Goal: Transaction & Acquisition: Purchase product/service

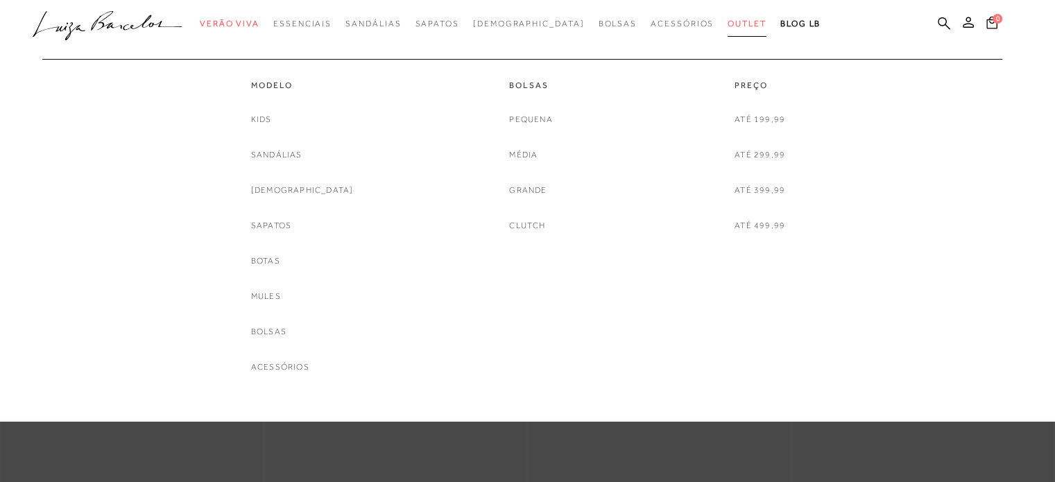
click at [728, 25] on span "Outlet" at bounding box center [747, 24] width 39 height 10
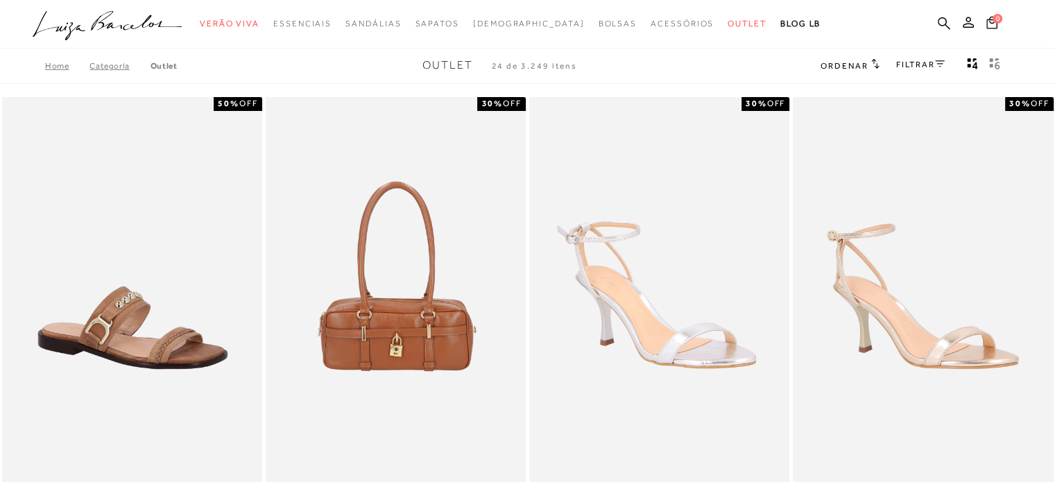
click at [918, 64] on link "FILTRAR" at bounding box center [920, 65] width 49 height 10
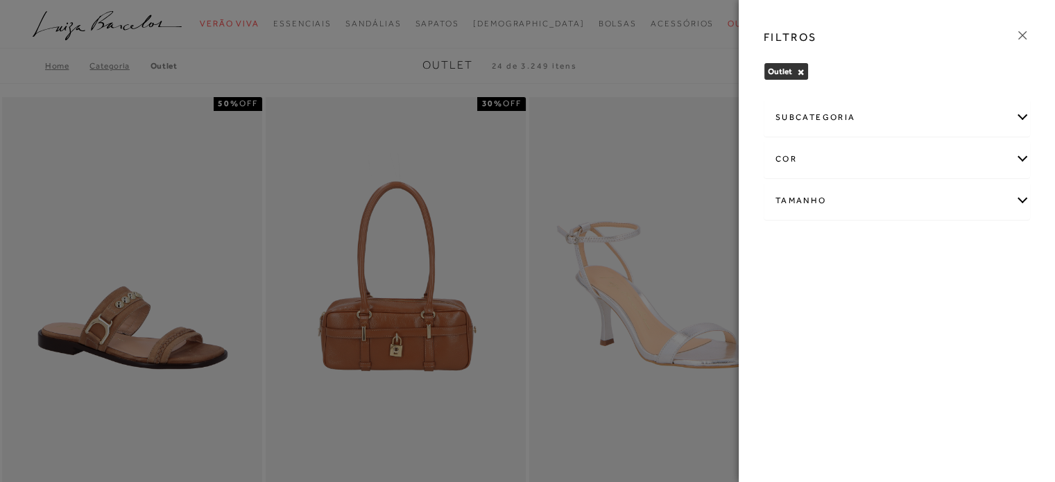
click at [1016, 38] on icon at bounding box center [1022, 35] width 15 height 15
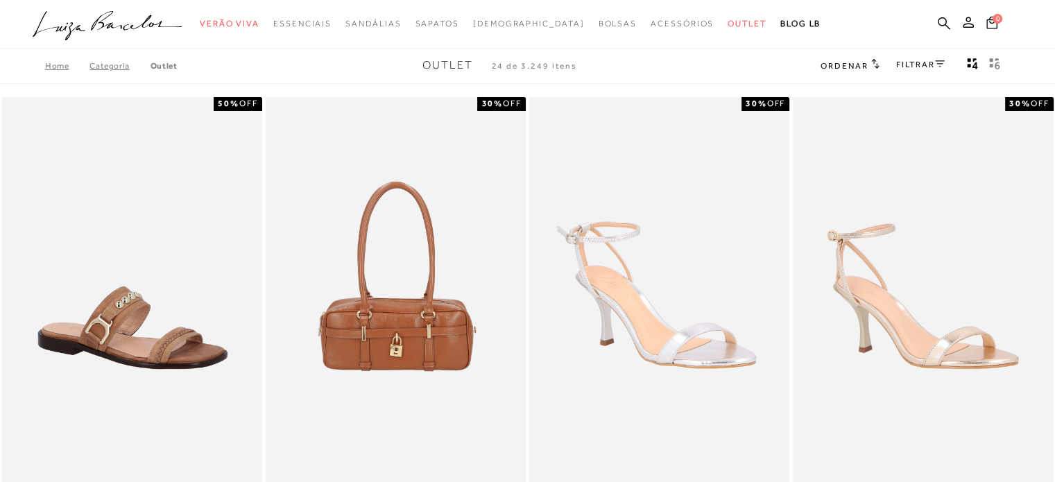
click at [883, 62] on div "Ordenar Ordenar por Padrão Lançamentos Estoque Menor preço" at bounding box center [912, 66] width 185 height 18
click at [901, 61] on link "FILTRAR" at bounding box center [920, 65] width 49 height 10
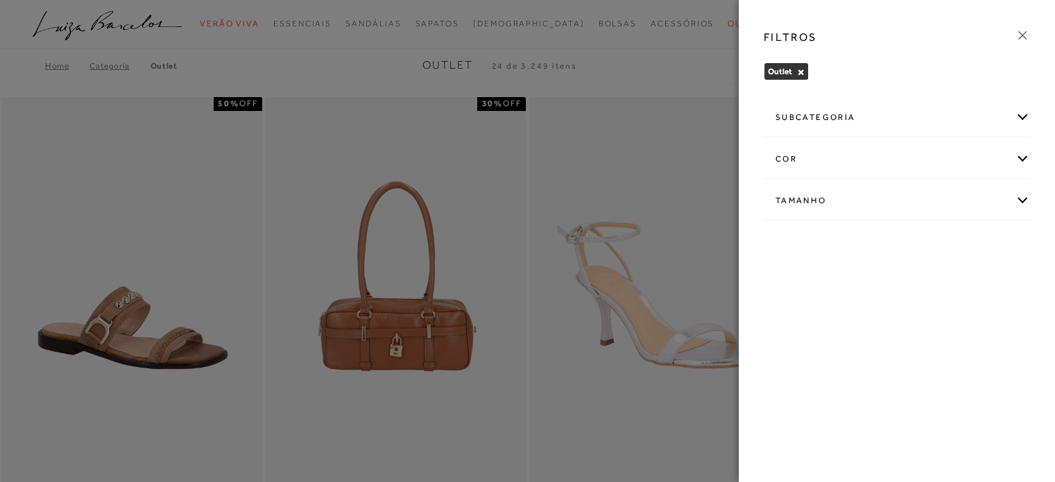
click at [1017, 119] on div "subcategoria" at bounding box center [896, 117] width 265 height 37
click at [790, 152] on span "Bolsas" at bounding box center [787, 155] width 25 height 10
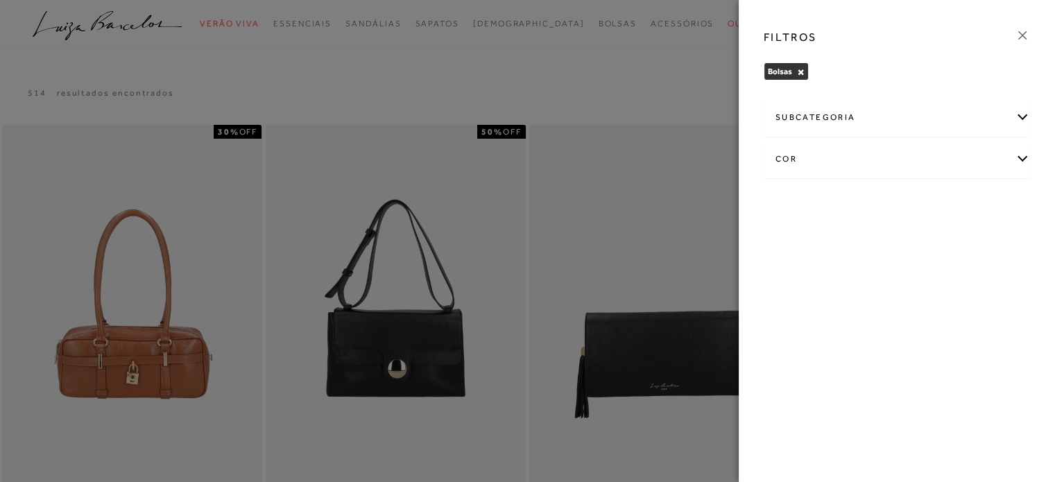
click at [1026, 30] on icon at bounding box center [1022, 35] width 15 height 15
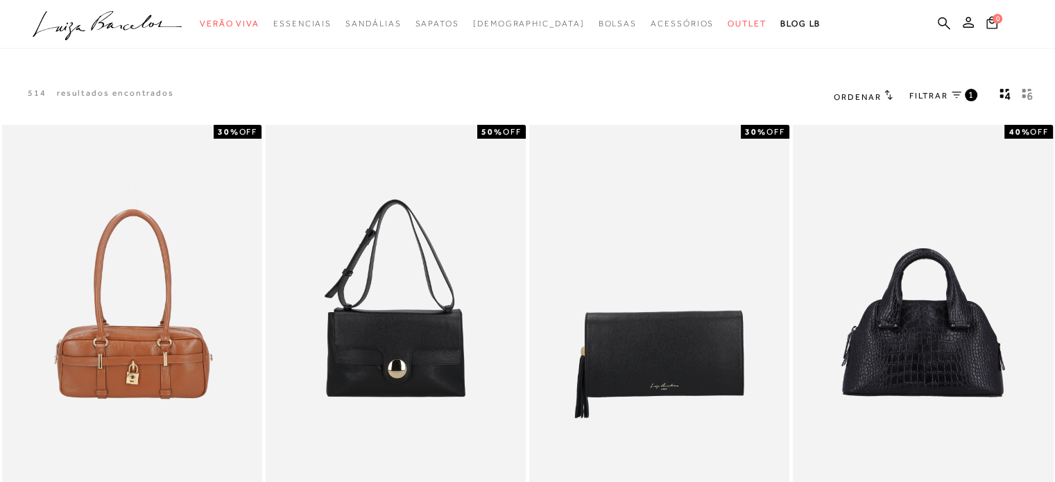
click at [878, 102] on span "Ordenar" at bounding box center [857, 97] width 47 height 10
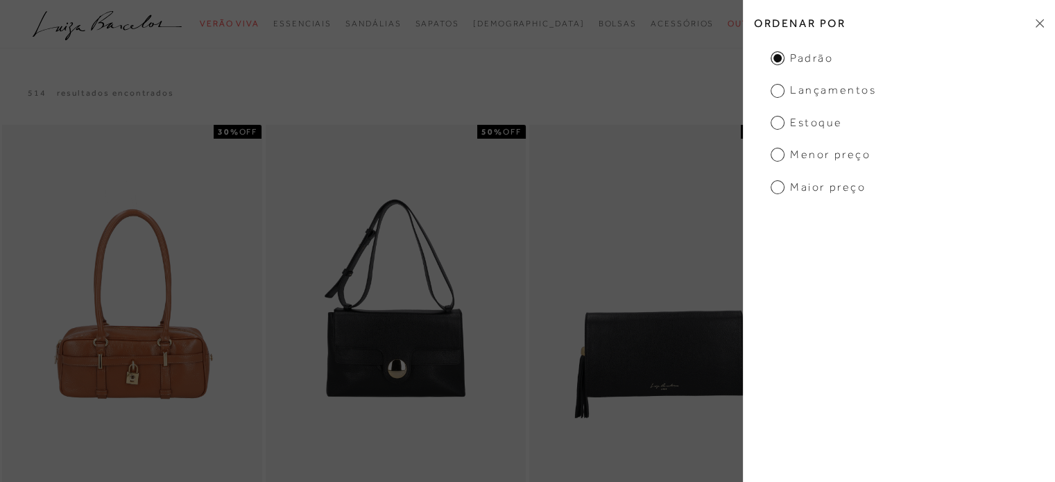
click at [827, 155] on span "Menor Preço" at bounding box center [821, 154] width 100 height 15
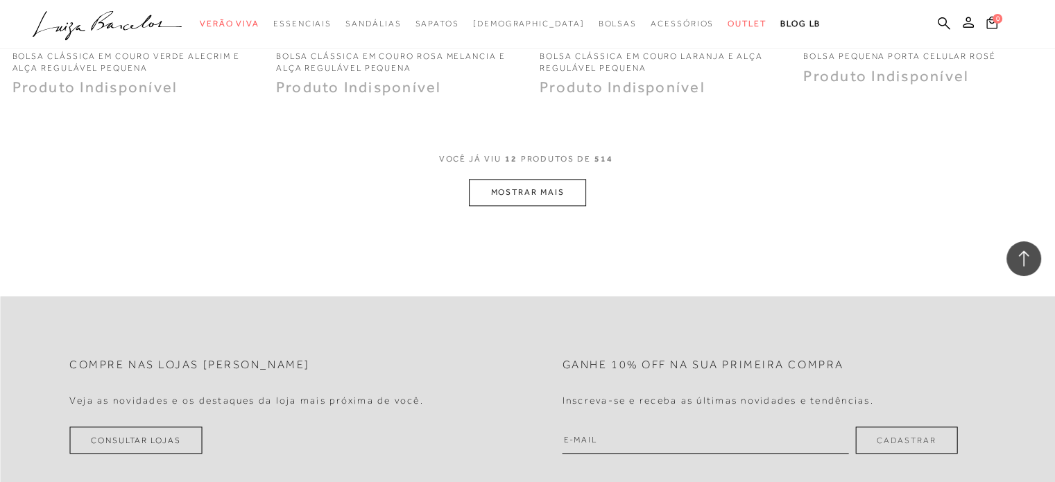
scroll to position [1456, 0]
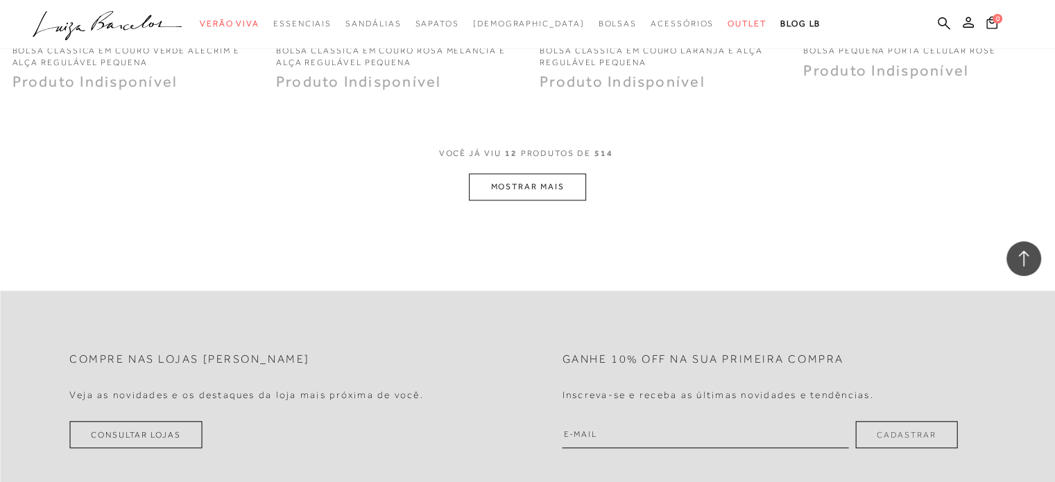
click at [540, 175] on button "MOSTRAR MAIS" at bounding box center [527, 186] width 117 height 27
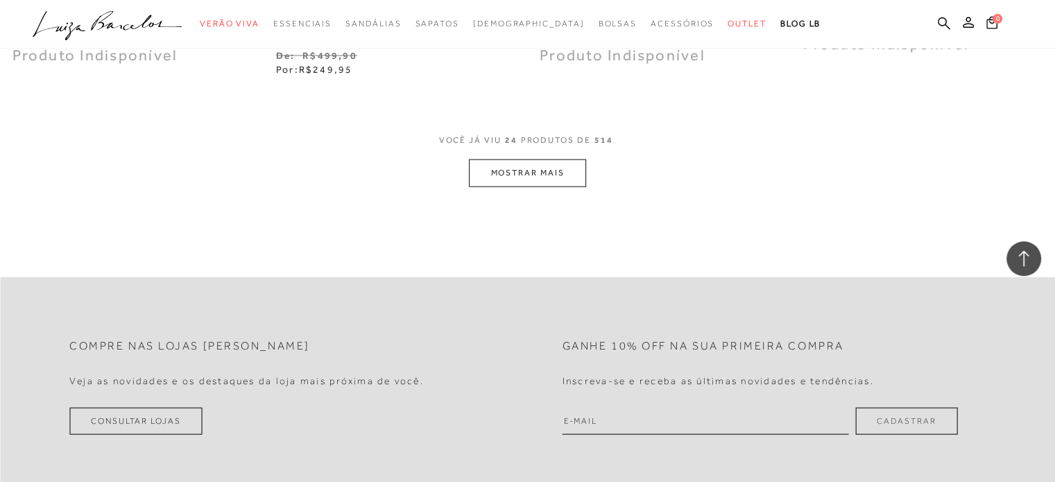
scroll to position [2982, 0]
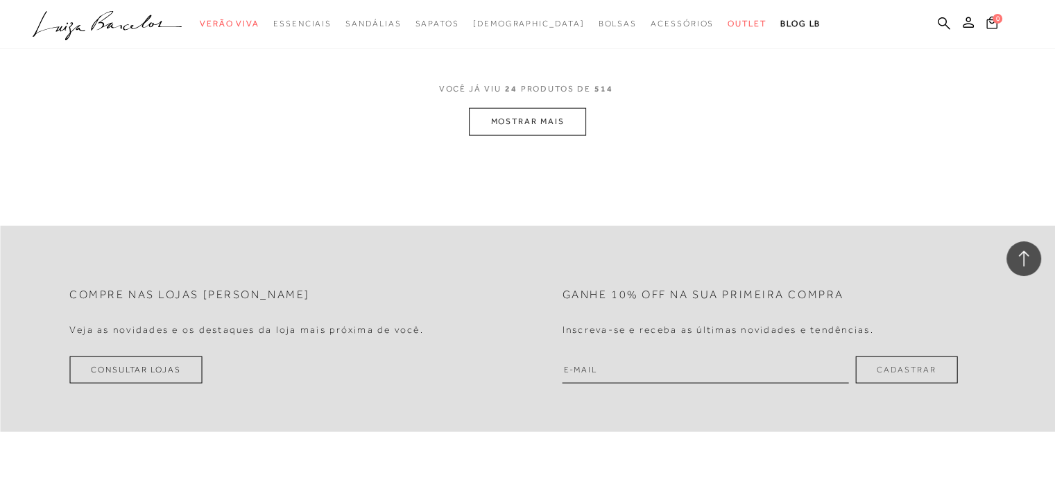
click at [544, 128] on button "MOSTRAR MAIS" at bounding box center [527, 121] width 117 height 27
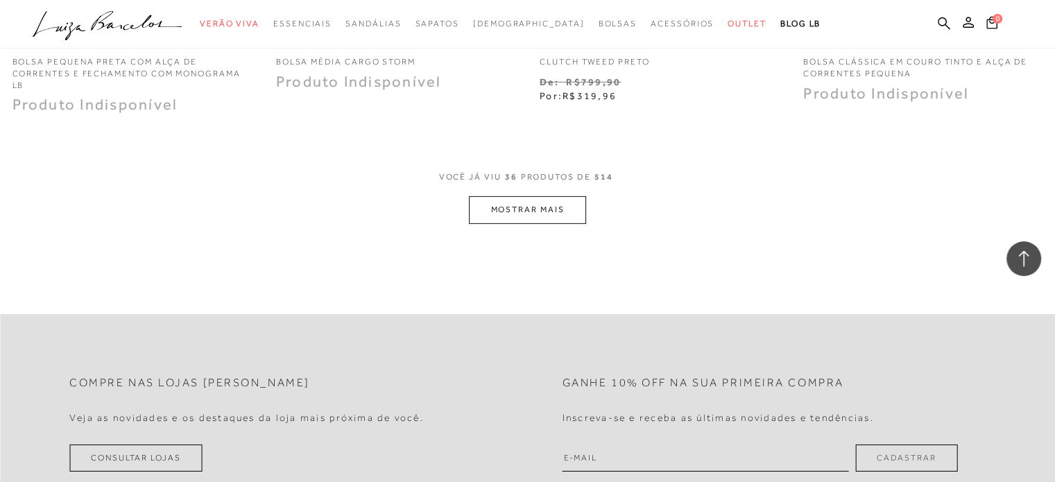
scroll to position [4369, 0]
click at [501, 198] on button "MOSTRAR MAIS" at bounding box center [527, 206] width 117 height 27
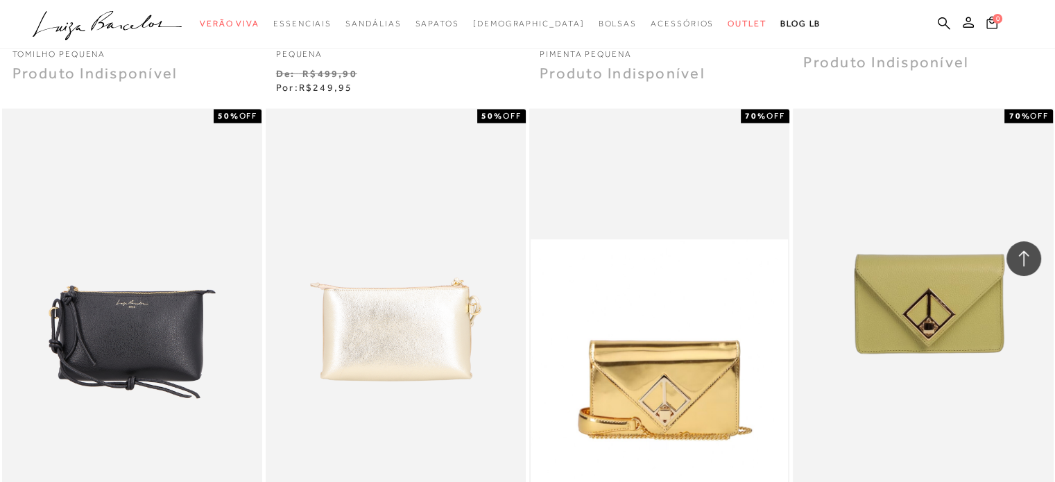
click at [1022, 266] on icon at bounding box center [1024, 259] width 18 height 18
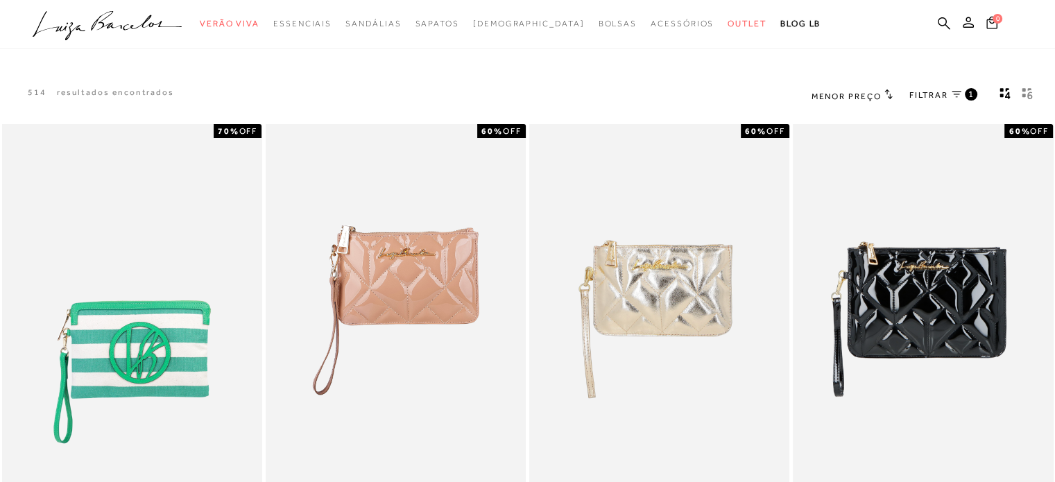
scroll to position [0, 0]
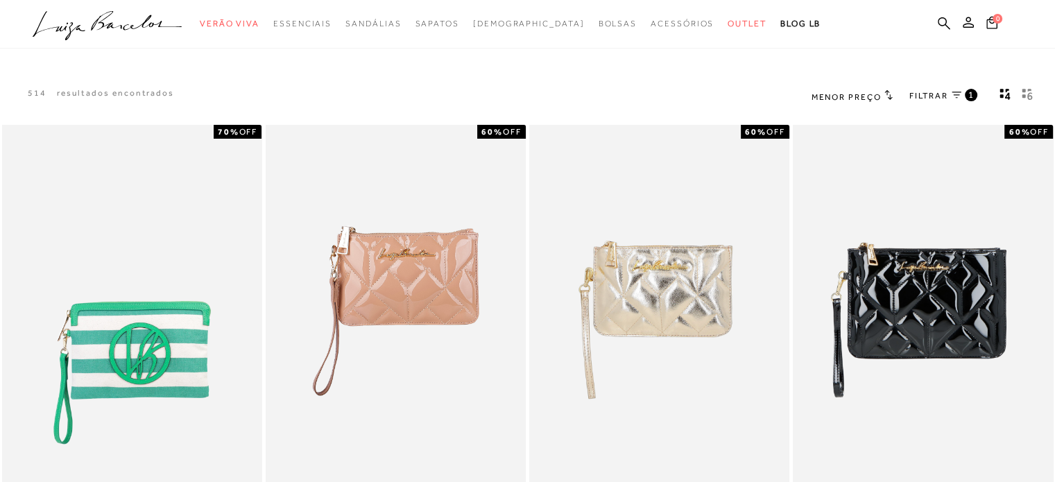
click at [830, 95] on span "Menor Preço" at bounding box center [846, 97] width 70 height 10
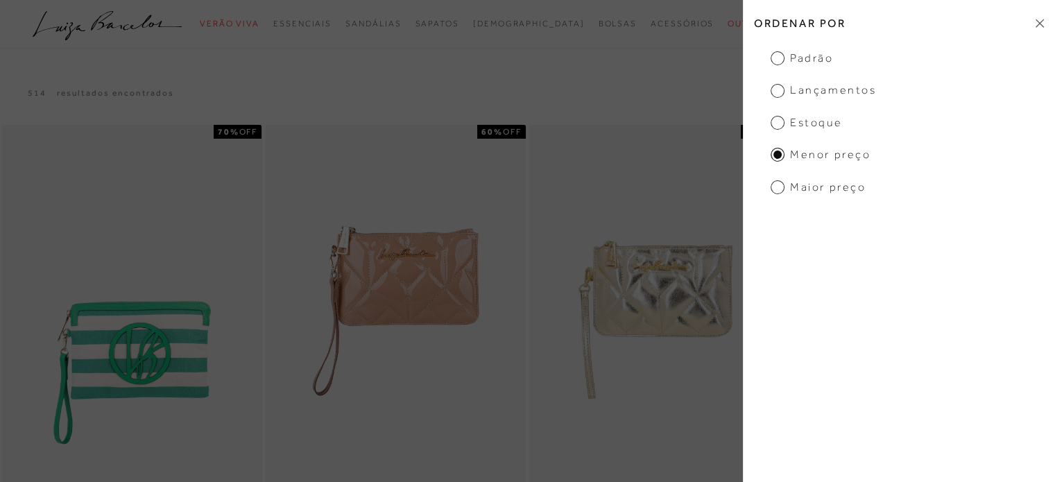
click at [831, 133] on ul "Padrão Lançamentos Estoque Menor Preço Maior Preço" at bounding box center [899, 123] width 312 height 144
click at [829, 126] on span "Estoque" at bounding box center [806, 122] width 71 height 15
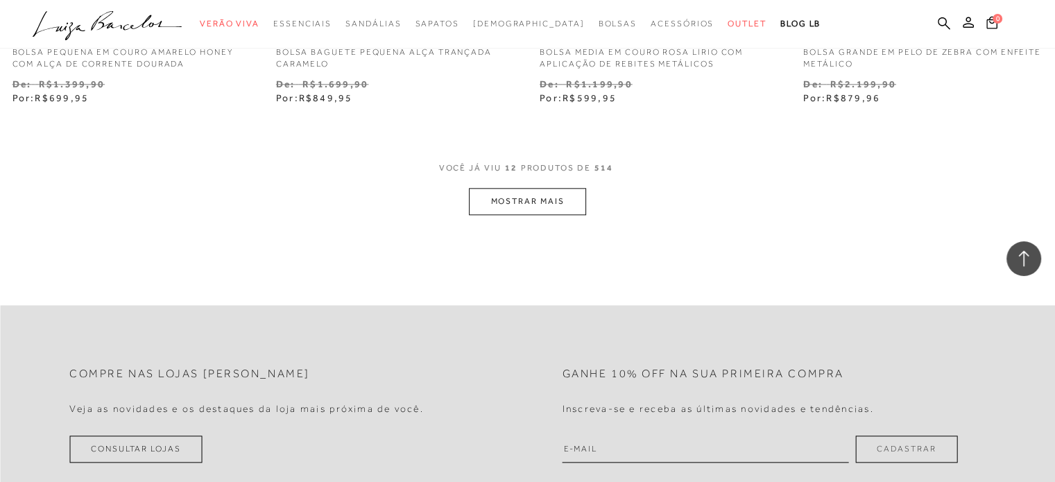
scroll to position [1595, 0]
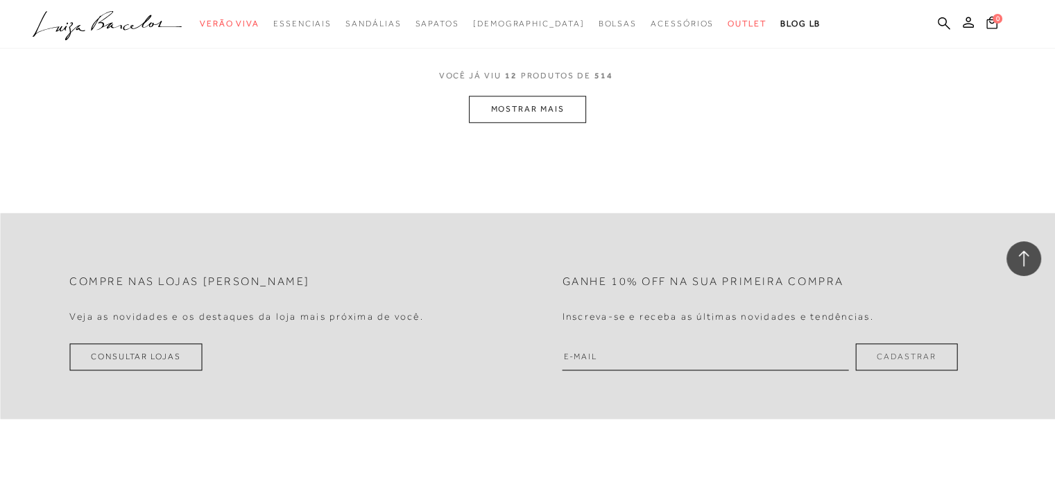
click at [544, 107] on button "MOSTRAR MAIS" at bounding box center [527, 109] width 117 height 27
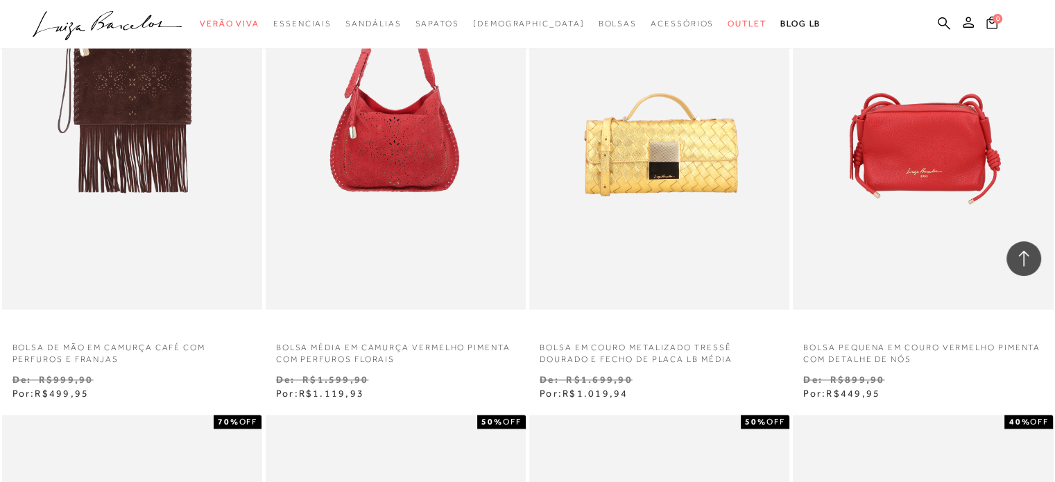
scroll to position [2219, 0]
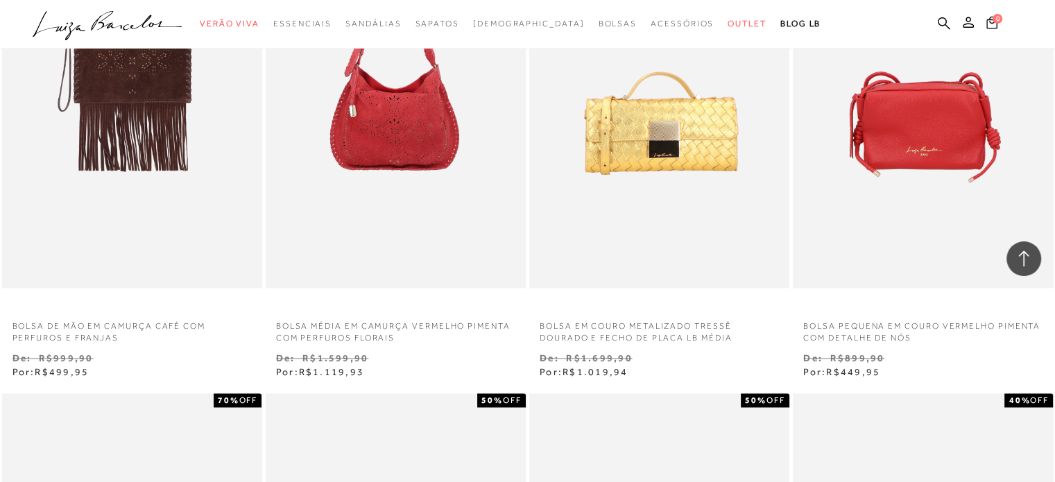
drag, startPoint x: 913, startPoint y: 331, endPoint x: 915, endPoint y: 341, distance: 9.8
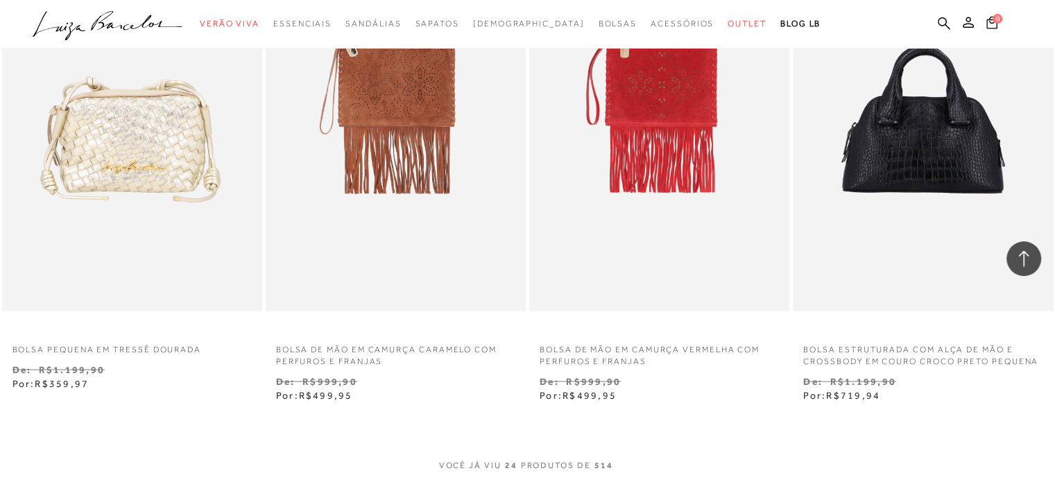
scroll to position [2774, 0]
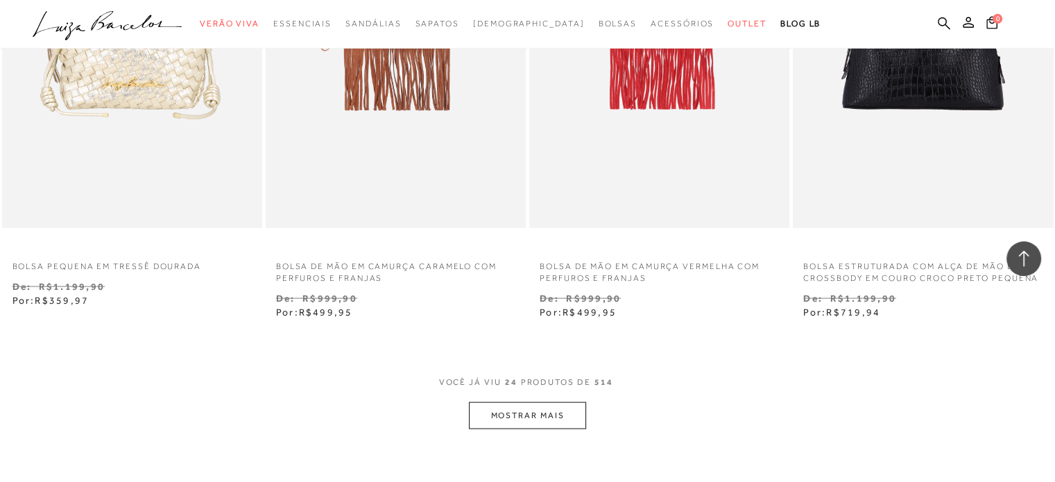
click at [505, 408] on button "MOSTRAR MAIS" at bounding box center [527, 415] width 117 height 27
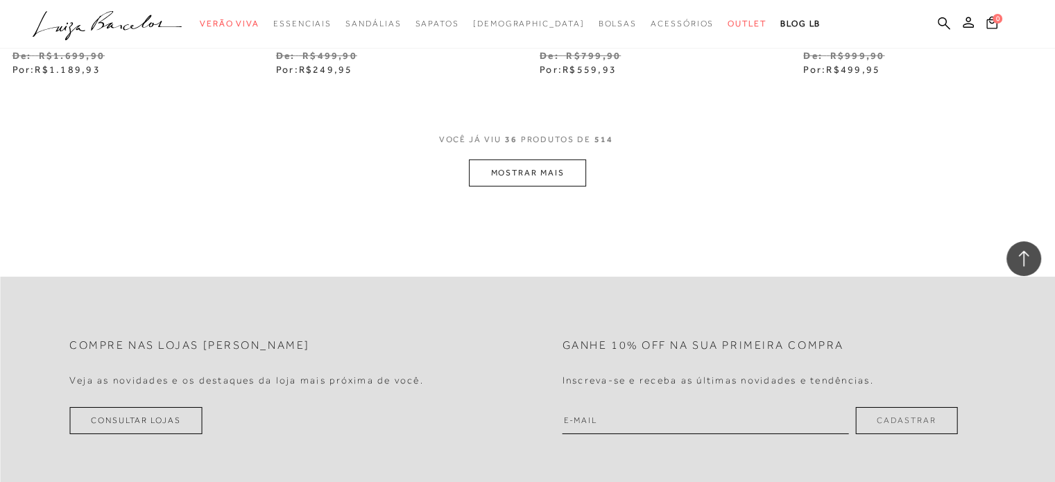
scroll to position [4647, 0]
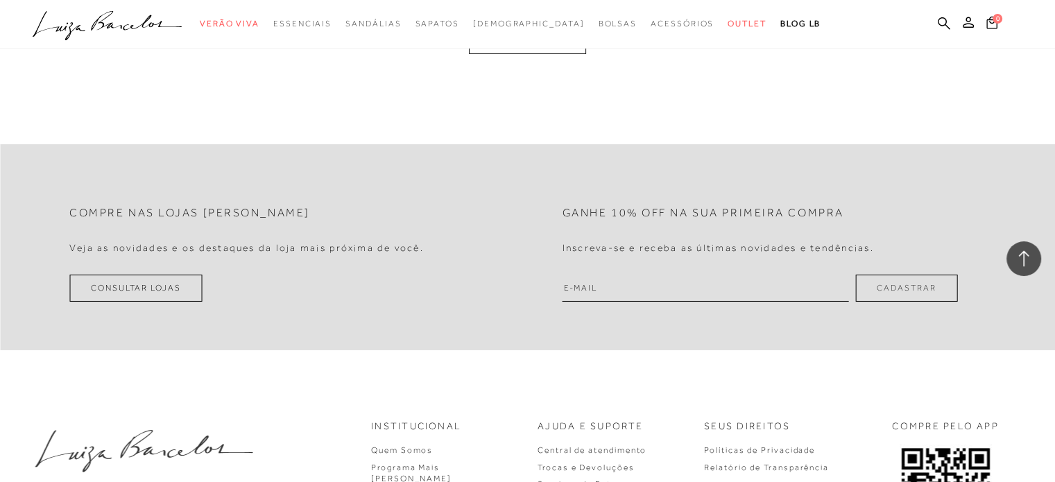
click at [560, 37] on nav ".a{fill-rule:evenodd;} Verão Viva Em alta Favoritos das Influenciadoras Apostas…" at bounding box center [517, 24] width 1020 height 29
click at [559, 52] on button "MOSTRAR MAIS" at bounding box center [527, 40] width 117 height 27
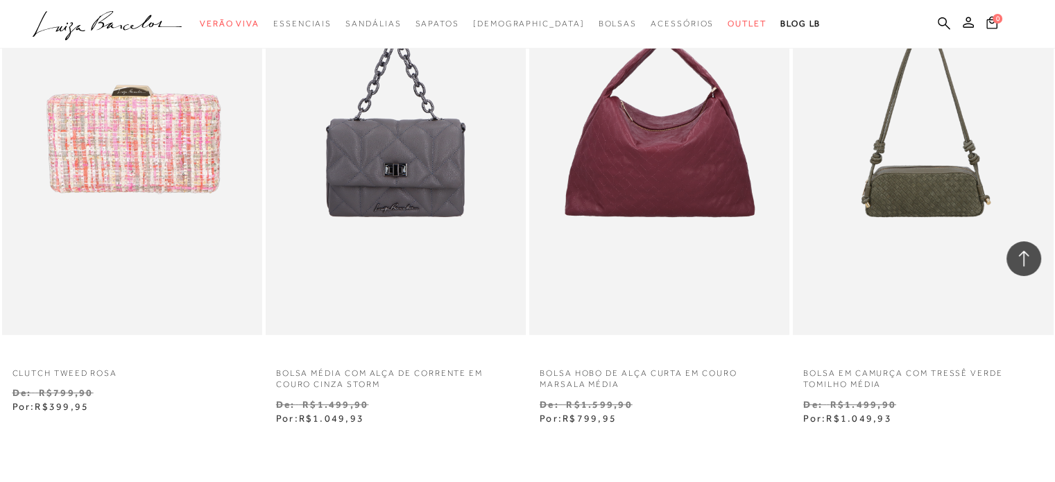
scroll to position [5646, 0]
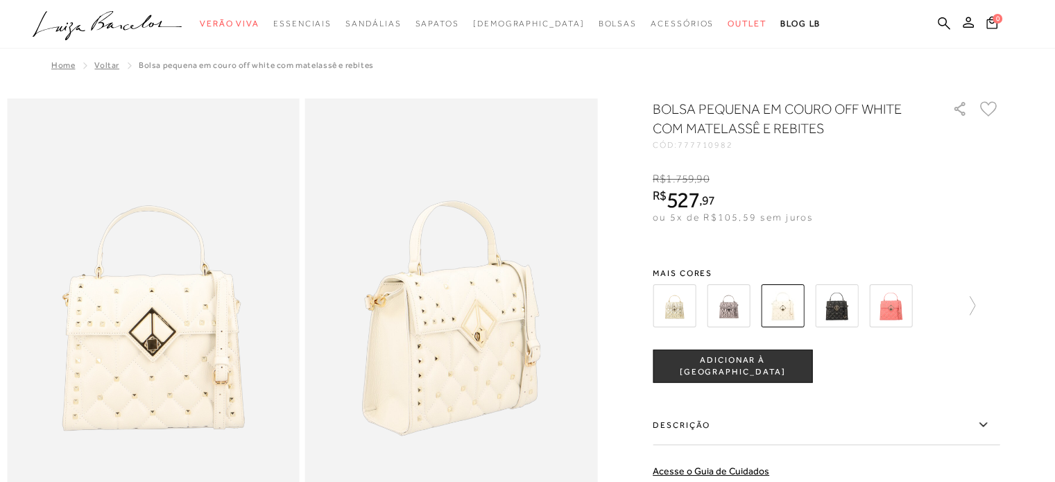
click at [336, 293] on img at bounding box center [451, 317] width 293 height 438
click at [411, 287] on img at bounding box center [451, 317] width 293 height 438
click at [180, 304] on img at bounding box center [153, 317] width 293 height 438
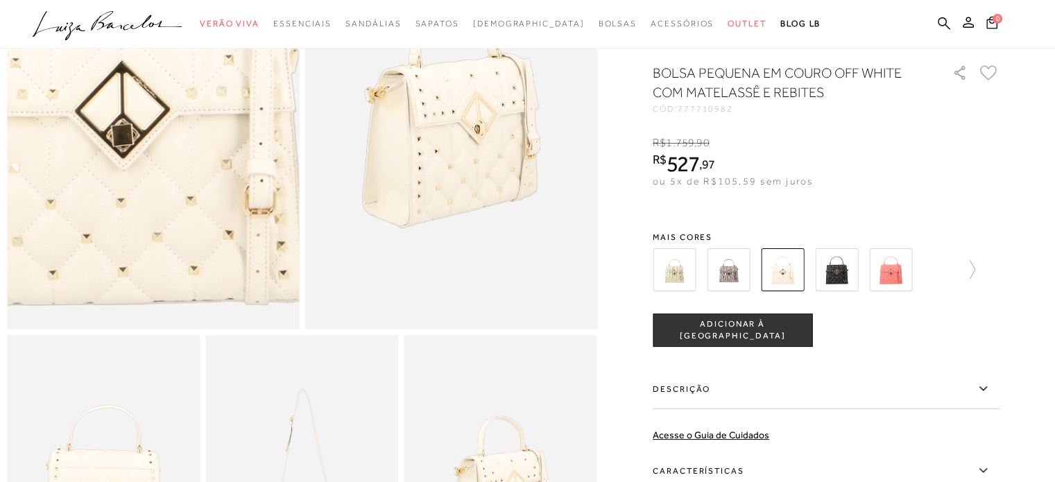
scroll to position [347, 0]
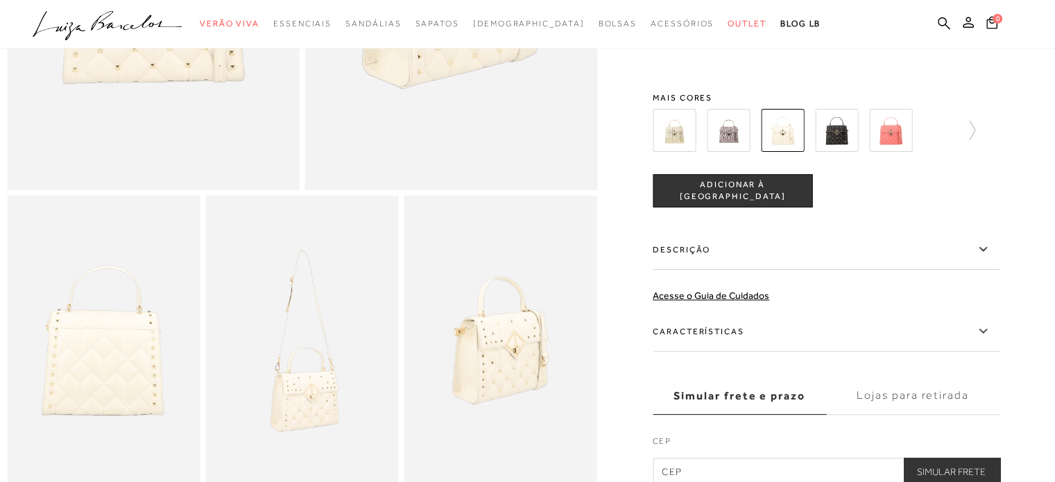
click at [290, 309] on img at bounding box center [301, 340] width 193 height 289
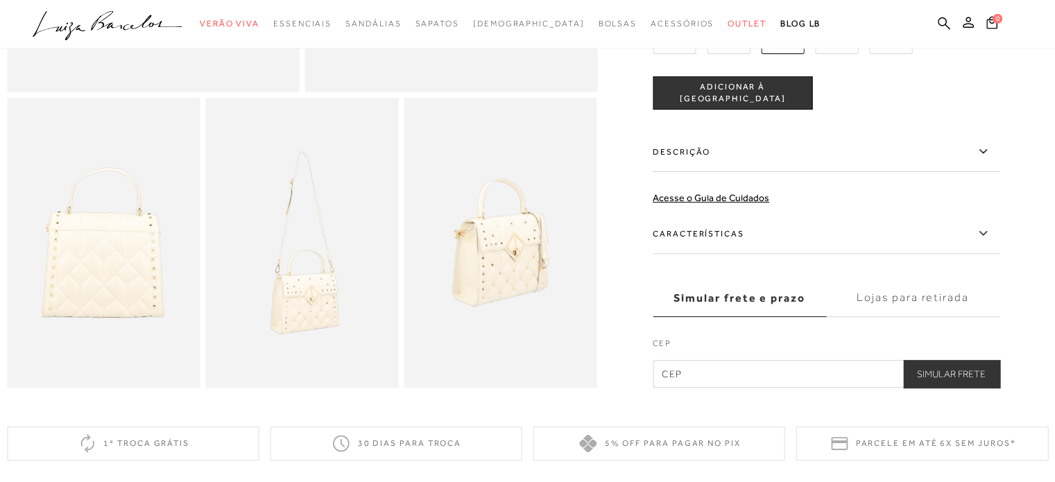
scroll to position [555, 0]
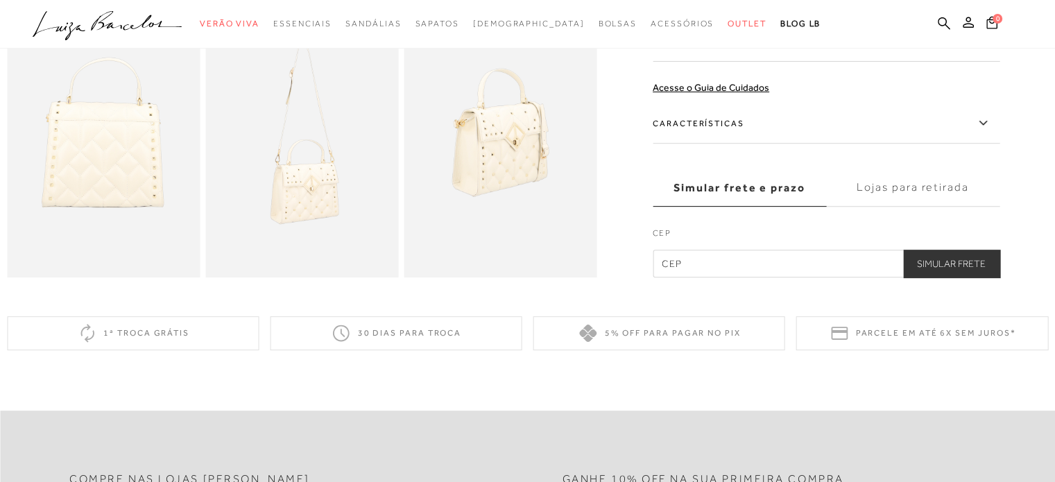
click at [336, 234] on img at bounding box center [301, 132] width 193 height 289
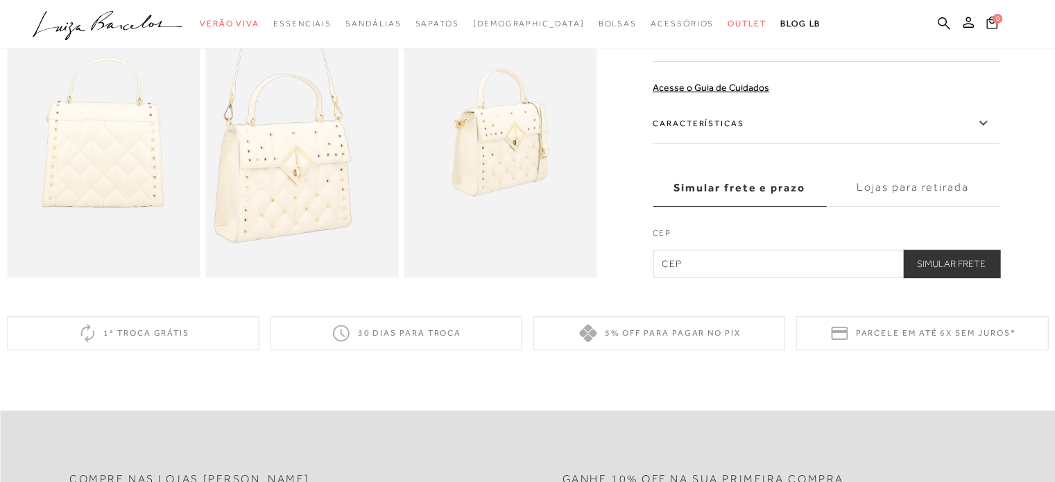
click at [325, 210] on img at bounding box center [278, 60] width 386 height 579
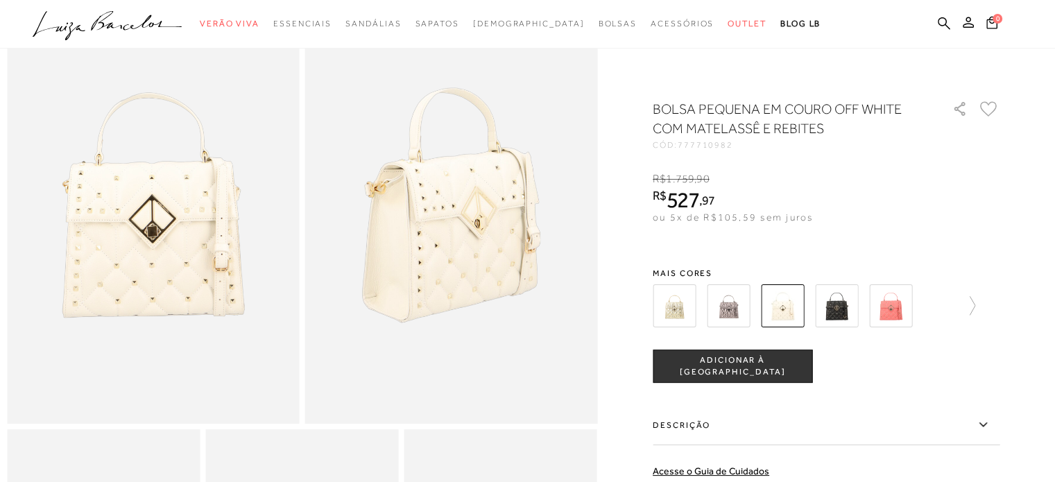
scroll to position [277, 0]
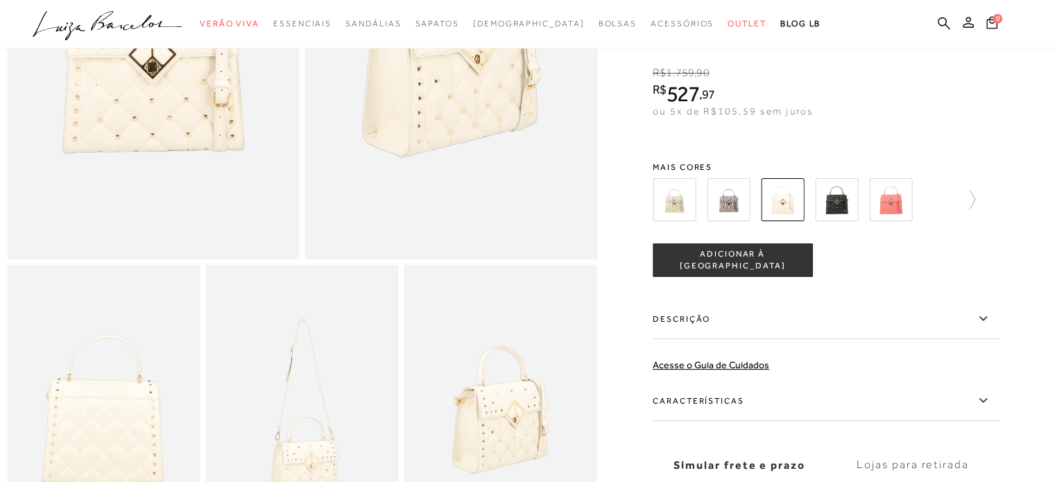
drag, startPoint x: 327, startPoint y: 327, endPoint x: 320, endPoint y: 326, distance: 7.8
click at [327, 327] on img at bounding box center [301, 409] width 193 height 289
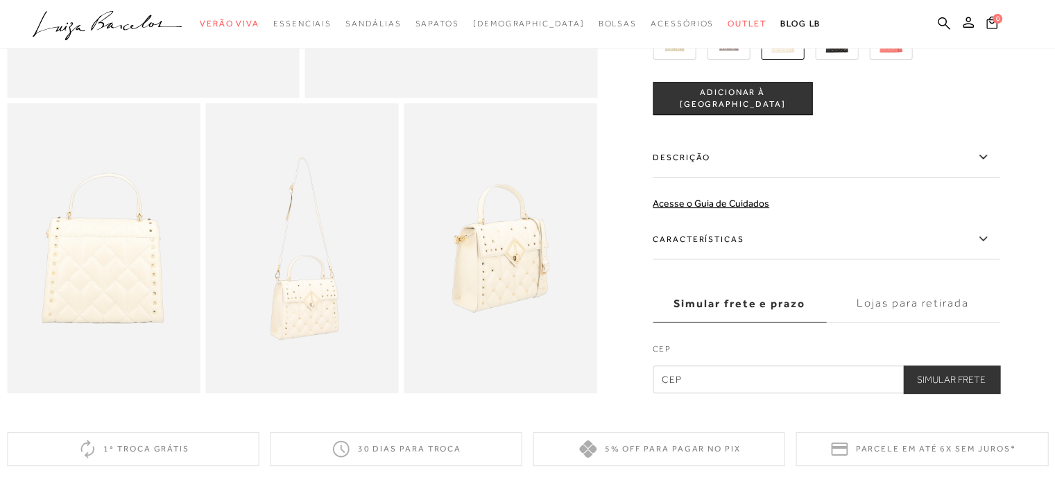
scroll to position [347, 0]
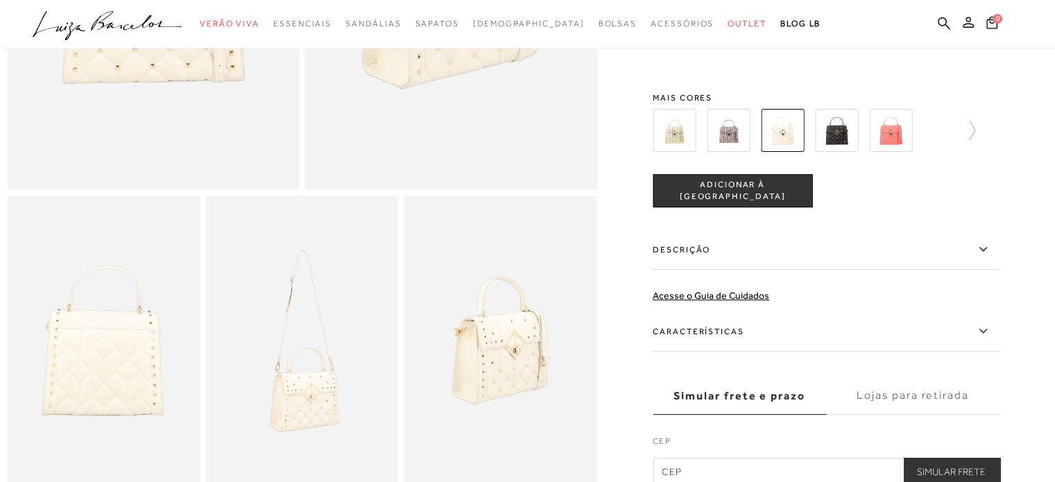
click at [835, 138] on img at bounding box center [836, 130] width 43 height 43
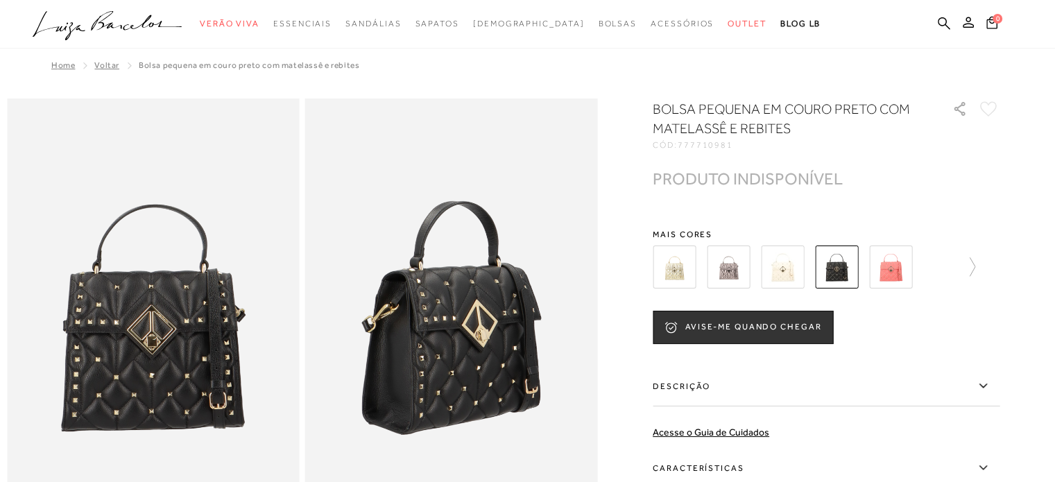
click at [731, 266] on img at bounding box center [728, 267] width 43 height 43
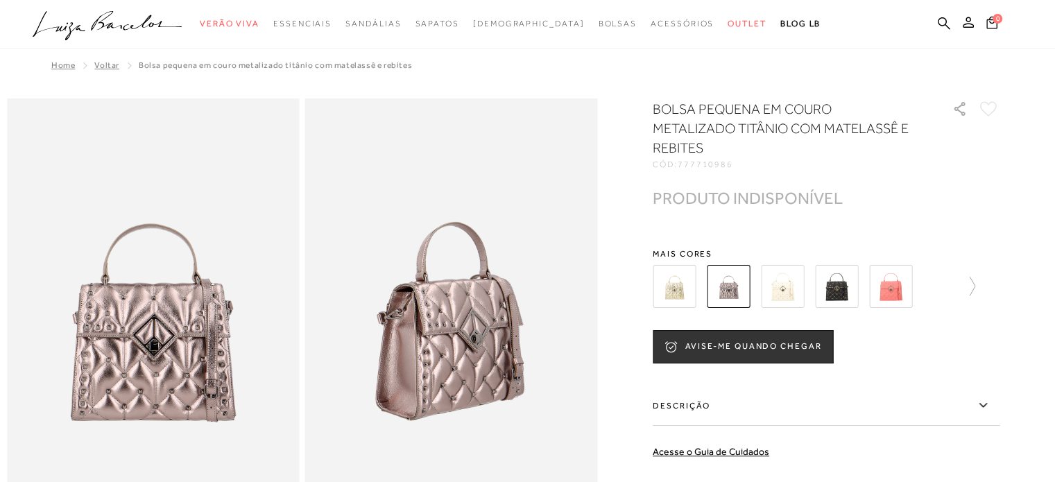
click at [677, 288] on img at bounding box center [674, 286] width 43 height 43
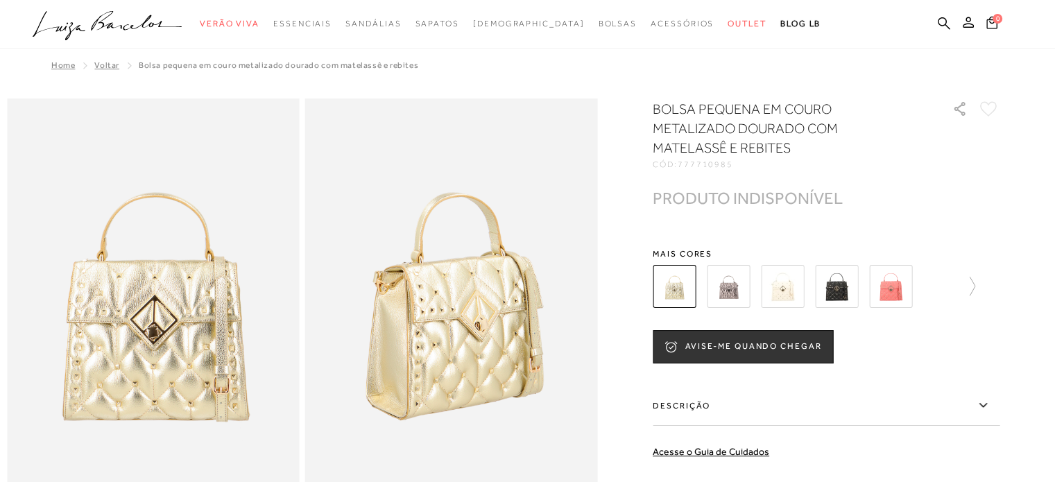
click at [798, 289] on img at bounding box center [782, 286] width 43 height 43
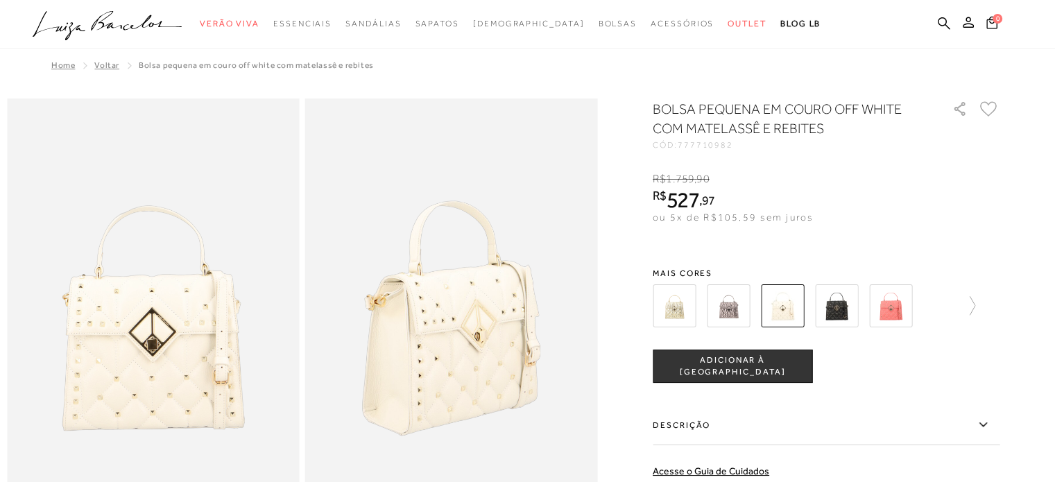
click at [889, 295] on img at bounding box center [890, 305] width 43 height 43
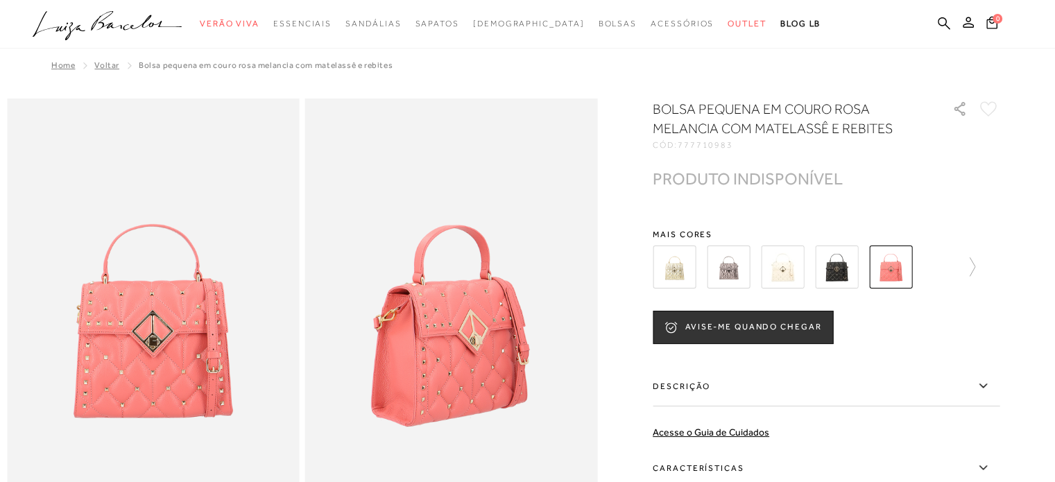
click at [783, 282] on img at bounding box center [782, 267] width 43 height 43
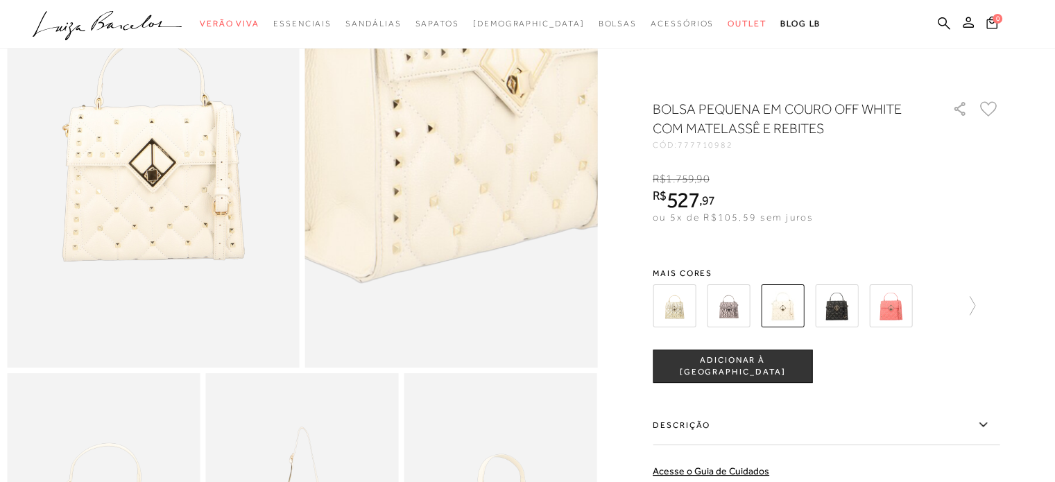
scroll to position [139, 0]
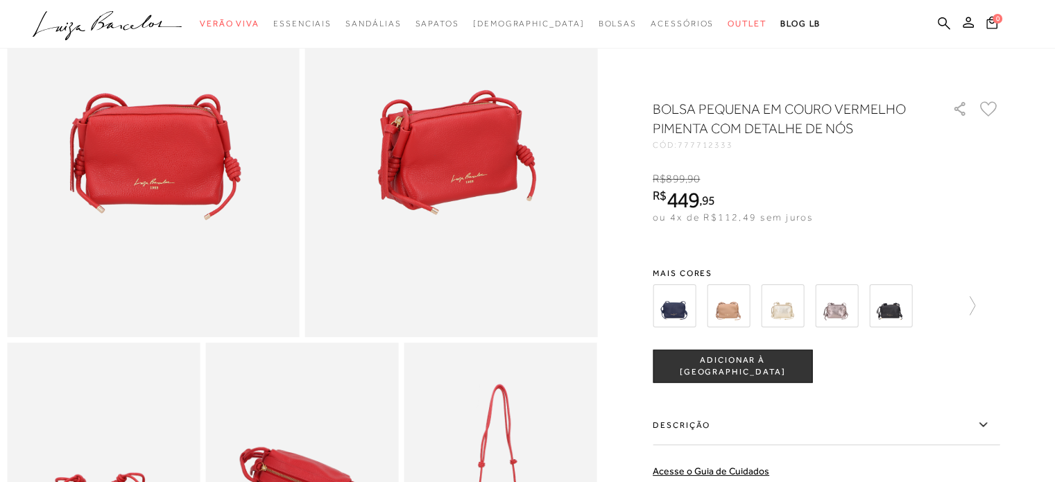
scroll to position [416, 0]
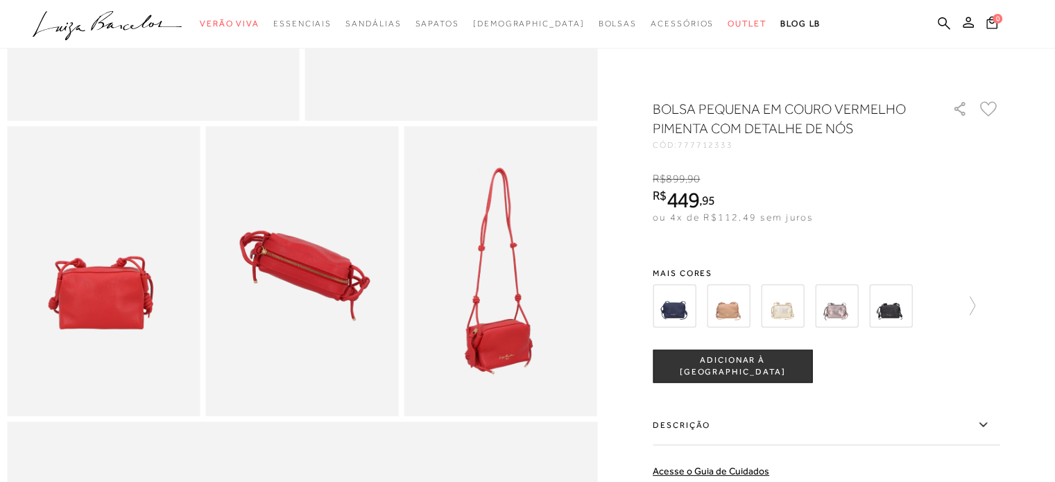
click at [494, 300] on img at bounding box center [500, 270] width 193 height 289
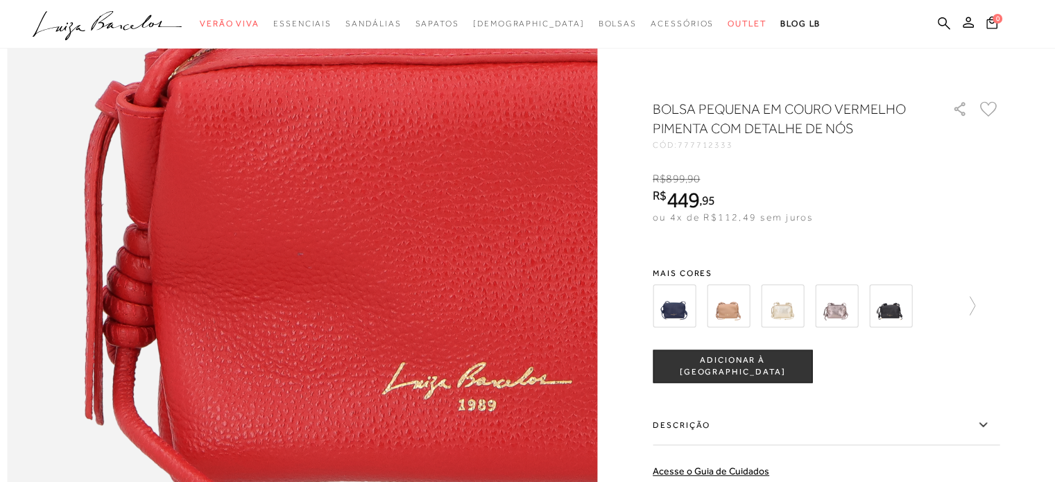
scroll to position [1179, 0]
